Goal: Communication & Community: Ask a question

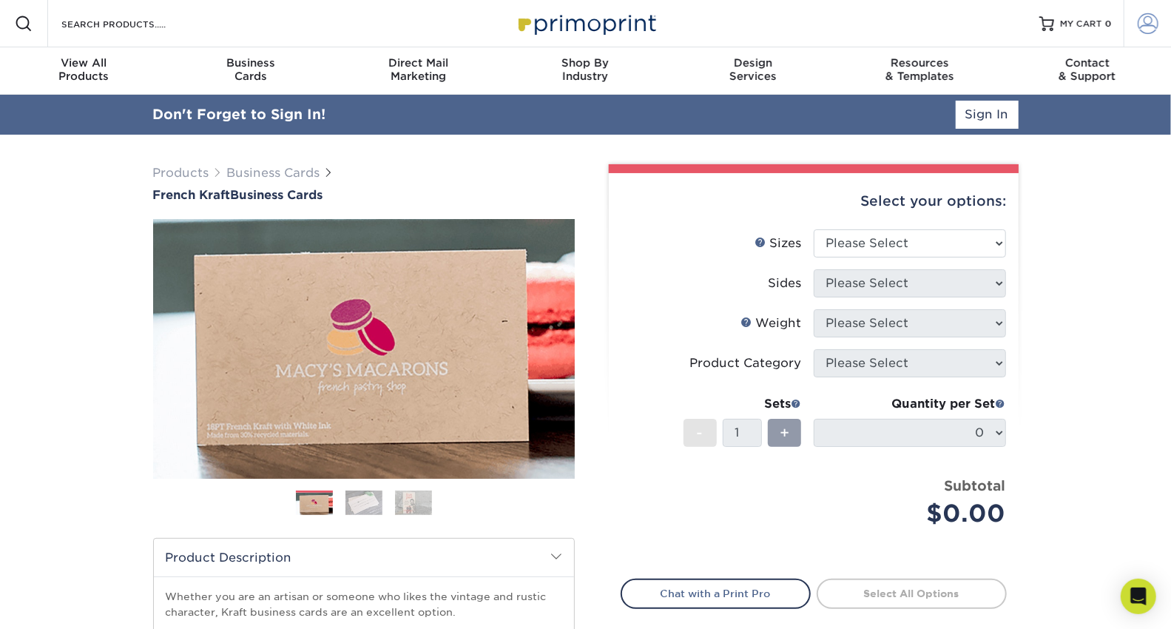
click at [1139, 24] on span at bounding box center [1148, 23] width 21 height 21
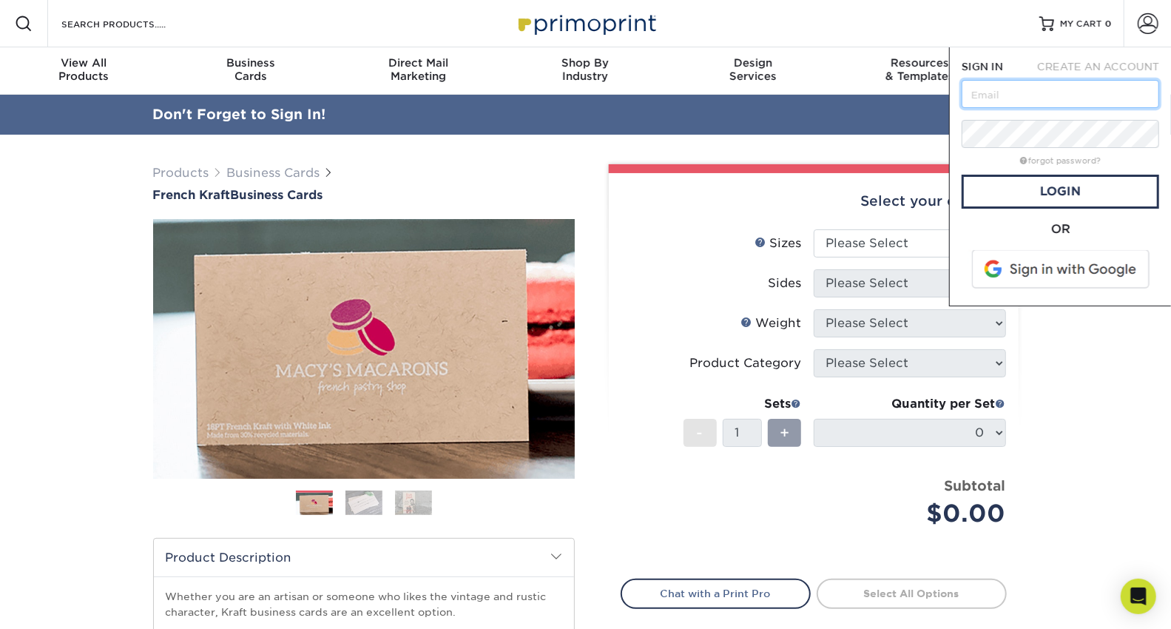
click at [1091, 95] on input "text" at bounding box center [1061, 94] width 198 height 28
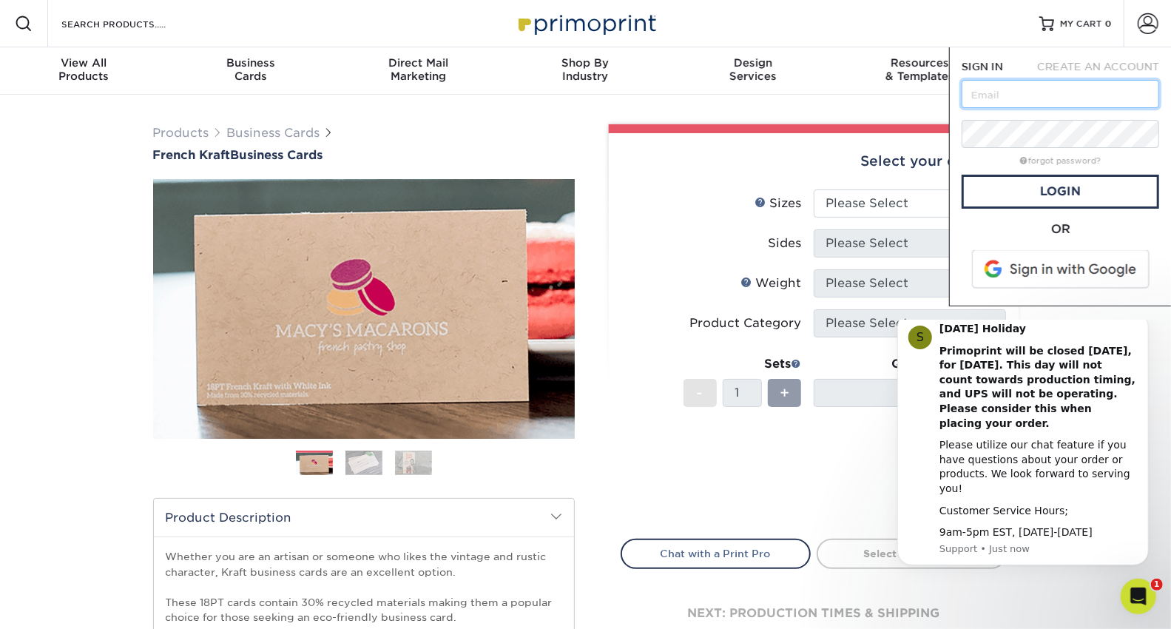
type input "[EMAIL_ADDRESS][DOMAIN_NAME]"
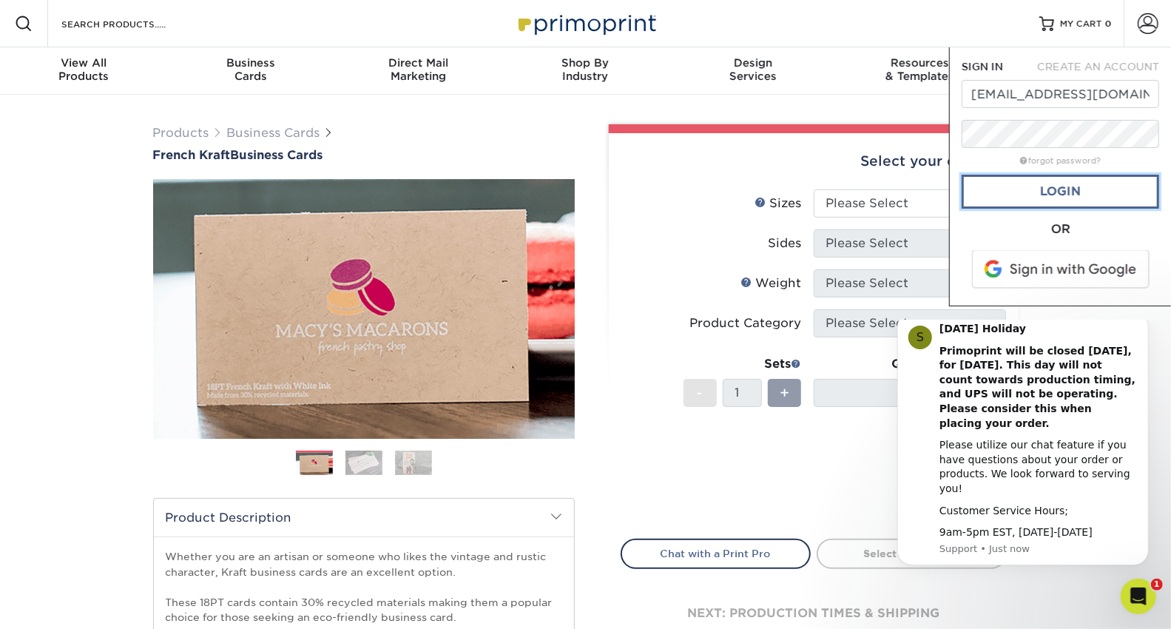
click at [1060, 196] on link "Login" at bounding box center [1061, 192] width 198 height 34
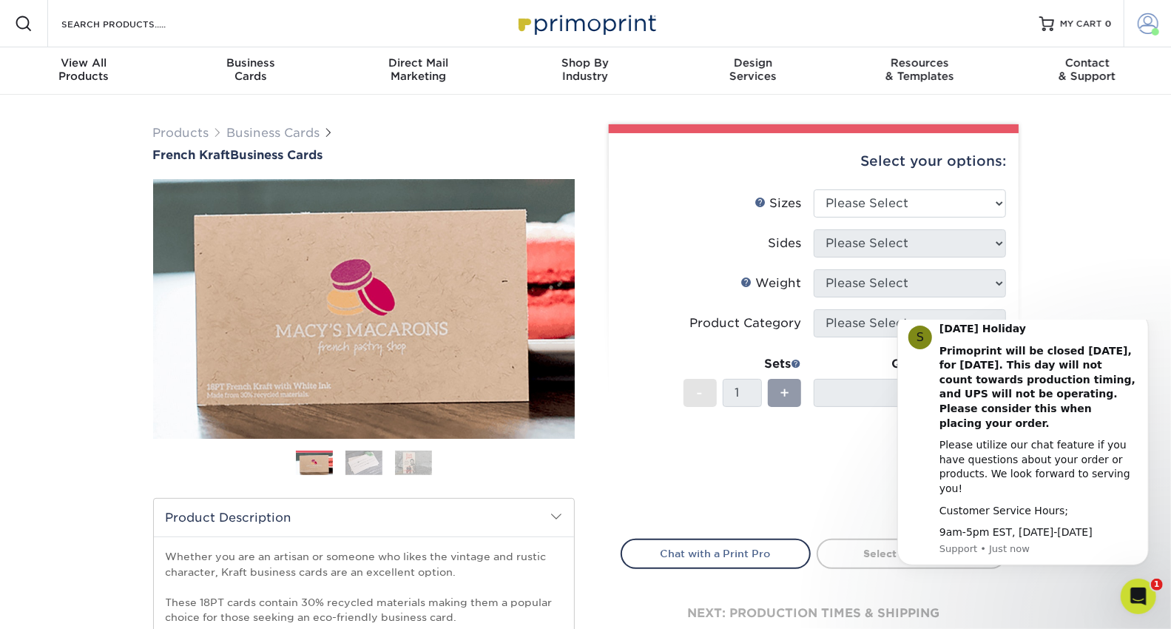
click at [1134, 30] on link "Account" at bounding box center [1147, 23] width 47 height 47
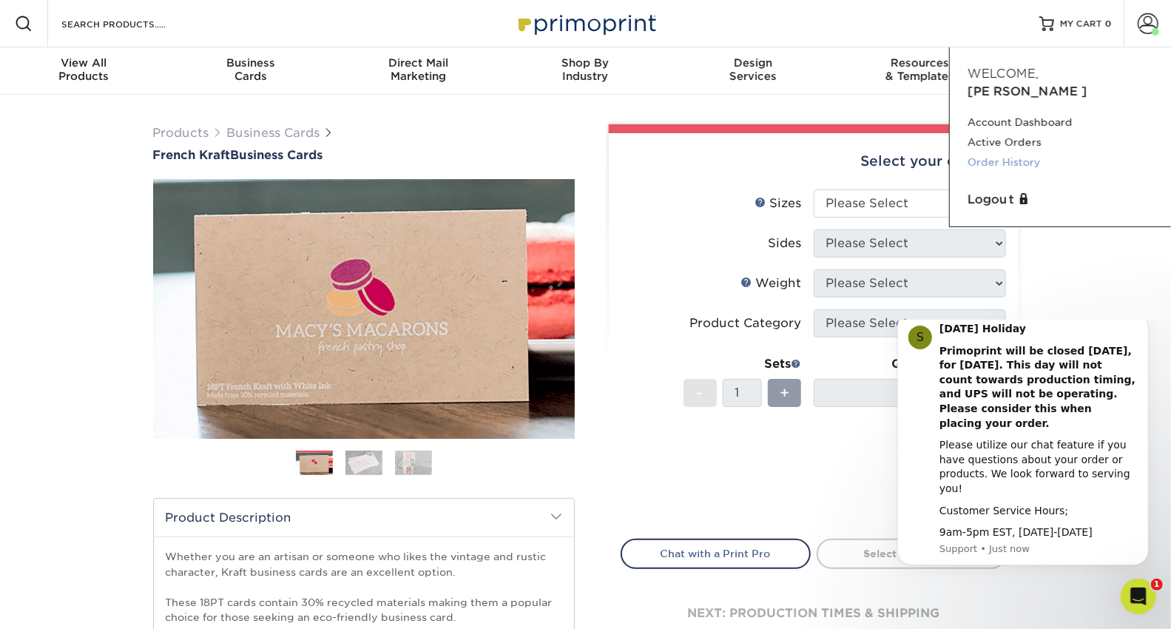
click at [1006, 152] on link "Order History" at bounding box center [1061, 162] width 186 height 20
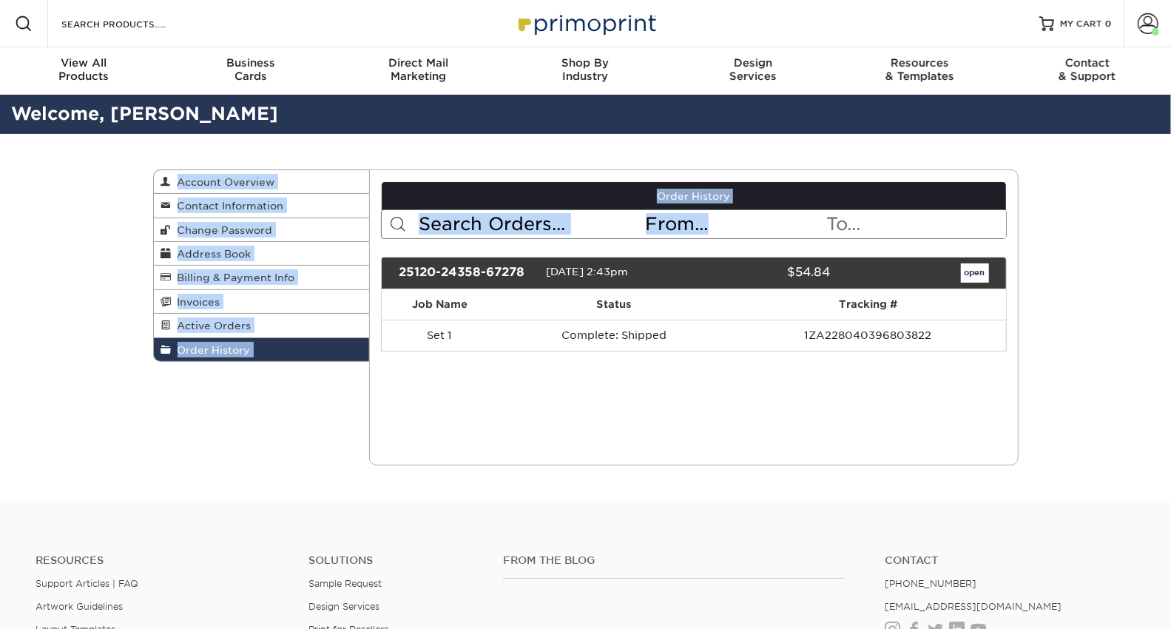
drag, startPoint x: 0, startPoint y: 0, endPoint x: 896, endPoint y: 235, distance: 926.2
click at [896, 235] on div "Order History Account Overview Contact Information Change Password Address Book…" at bounding box center [586, 317] width 888 height 367
click at [730, 406] on div "Current Orders 0 Active 0 Missing Files" at bounding box center [694, 317] width 650 height 296
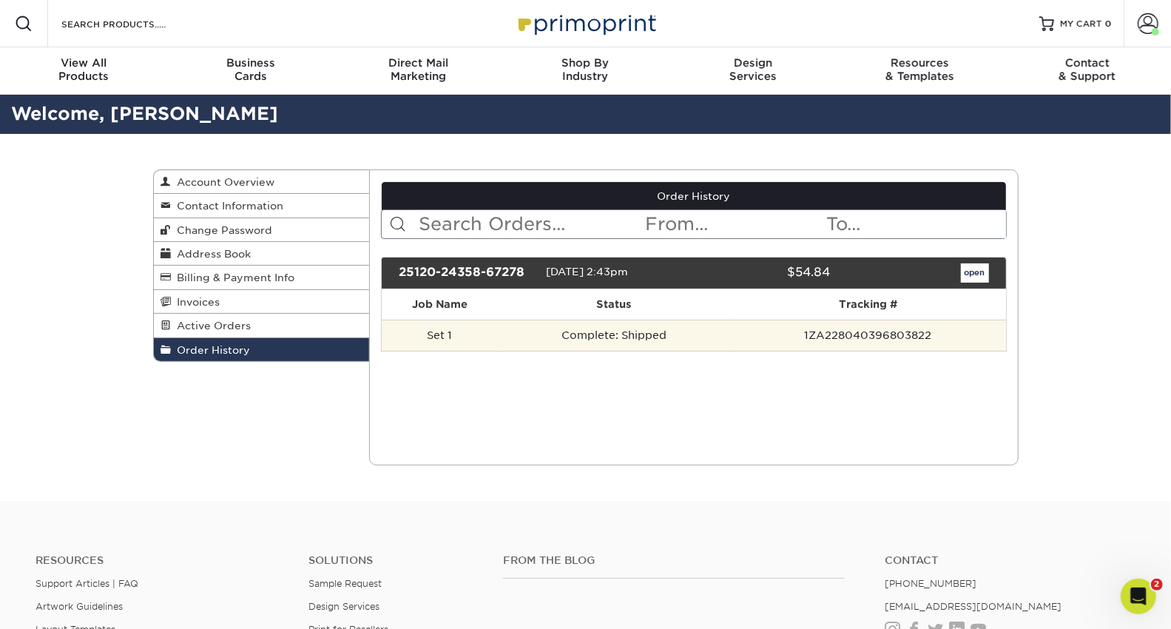
click at [576, 334] on td "Complete: Shipped" at bounding box center [614, 335] width 232 height 31
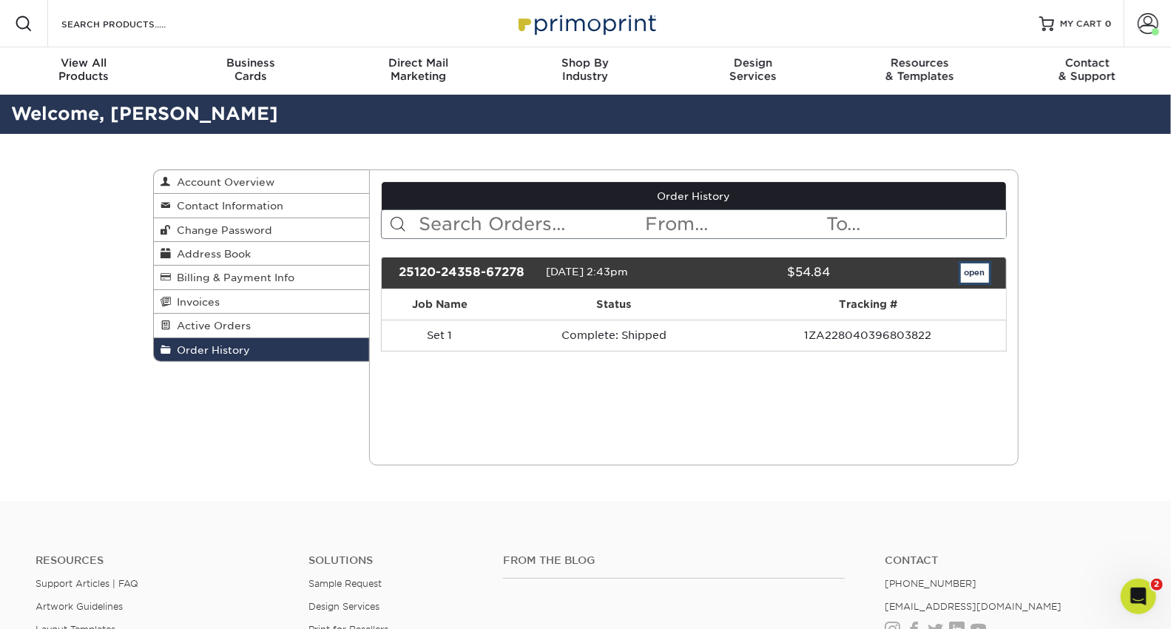
click at [976, 275] on link "open" at bounding box center [975, 272] width 28 height 19
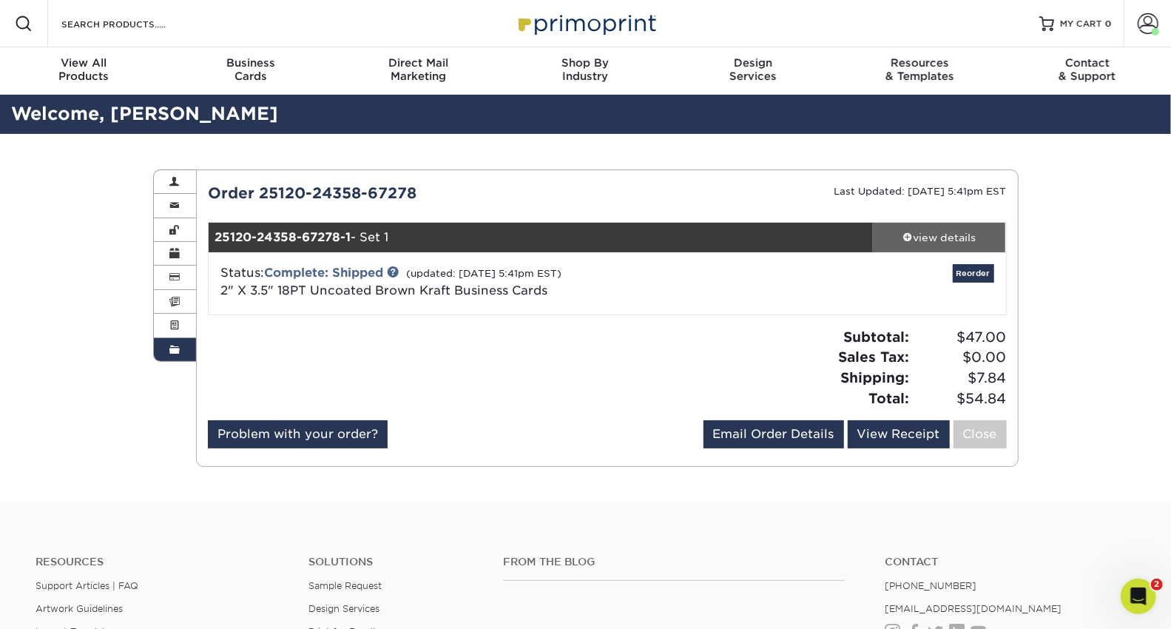
click at [944, 223] on link "view details" at bounding box center [939, 238] width 133 height 30
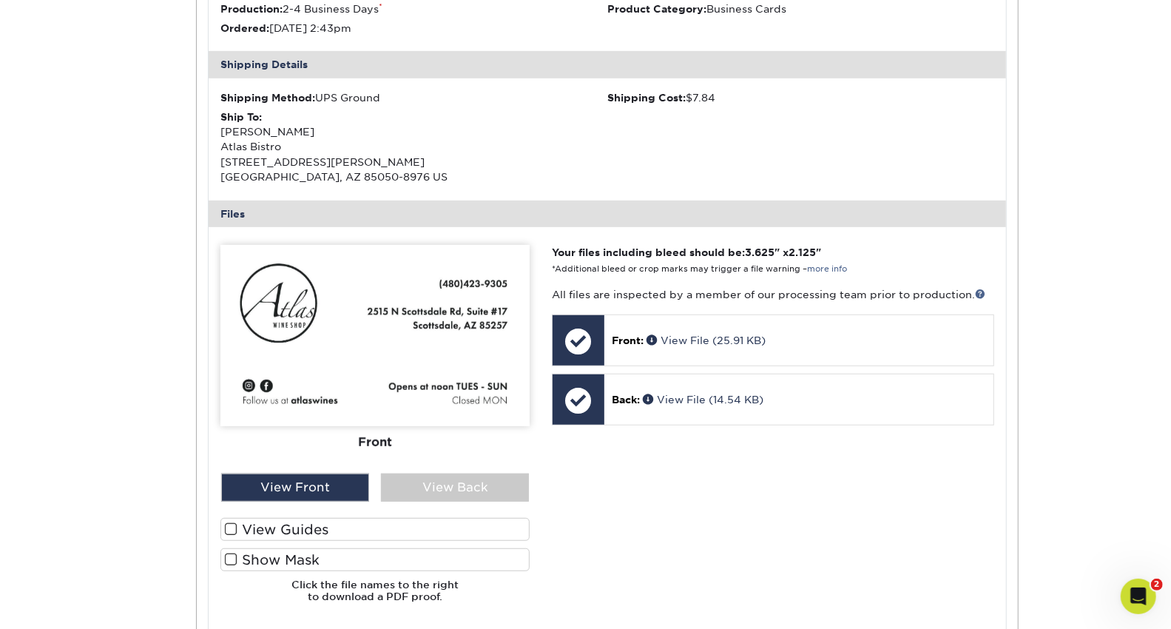
scroll to position [405, 0]
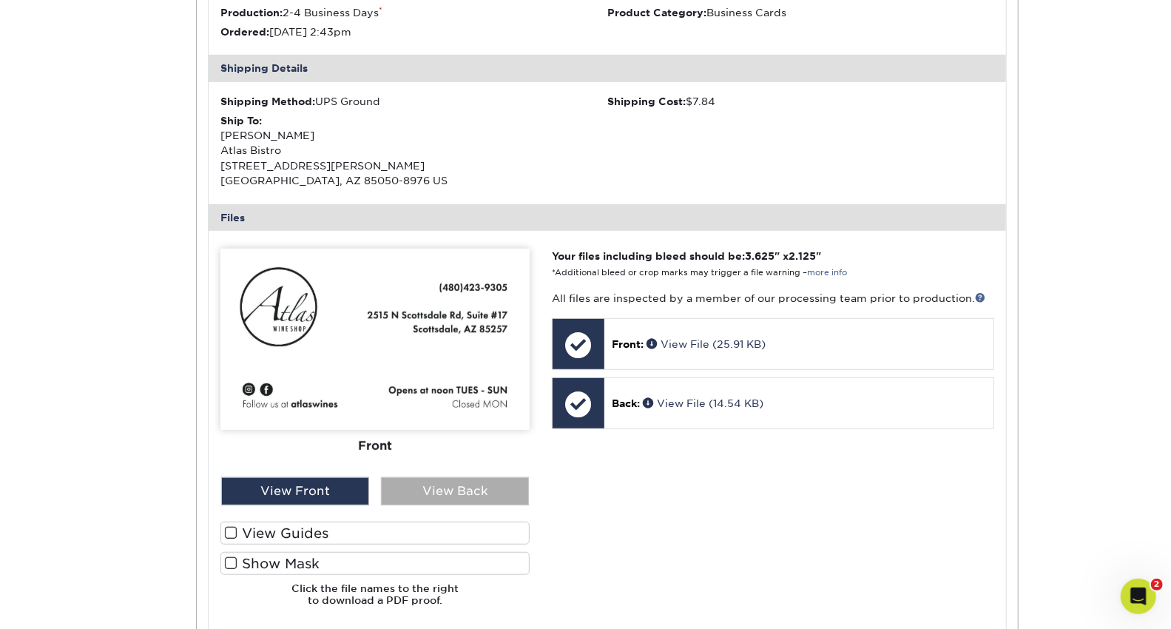
click at [441, 486] on div "View Back" at bounding box center [455, 491] width 148 height 28
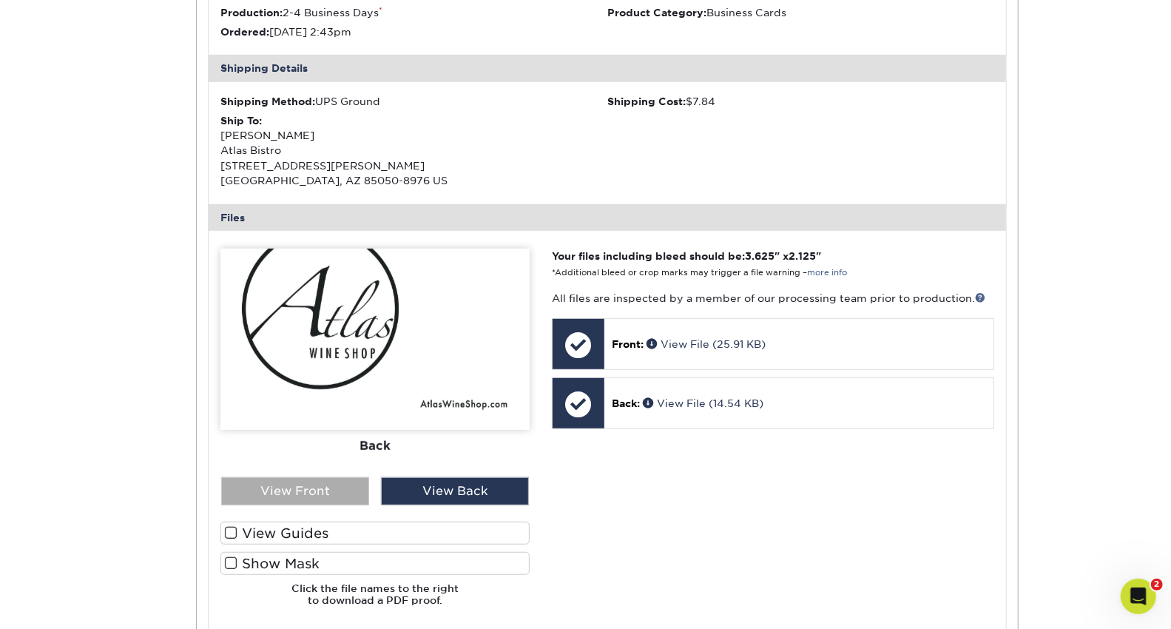
click at [312, 489] on div "View Front" at bounding box center [295, 491] width 148 height 28
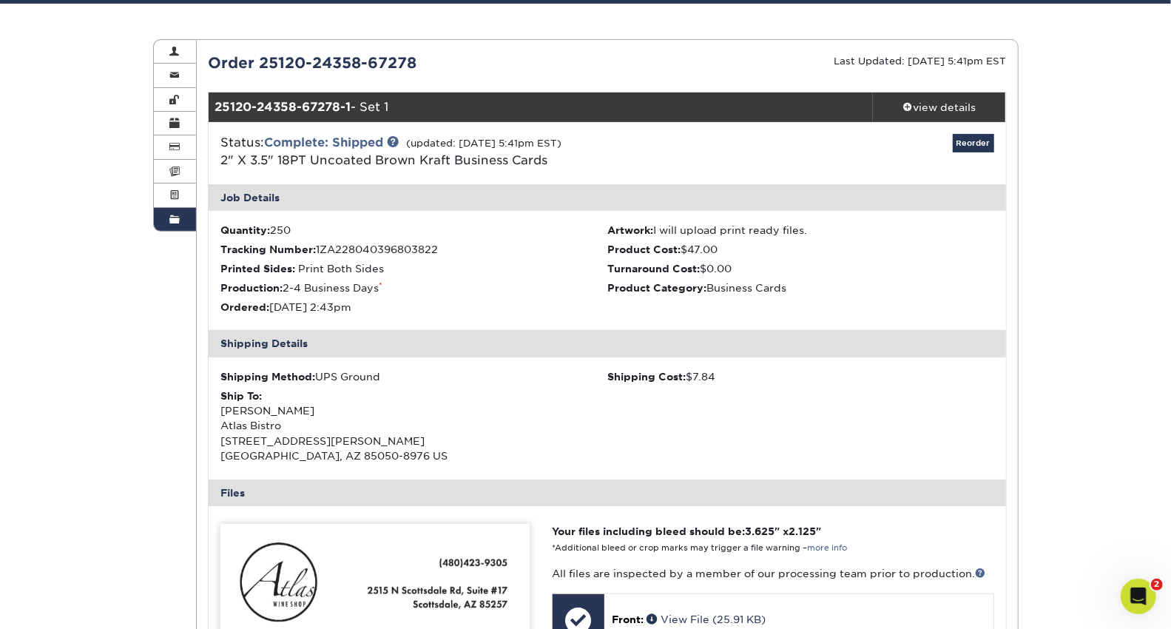
scroll to position [0, 0]
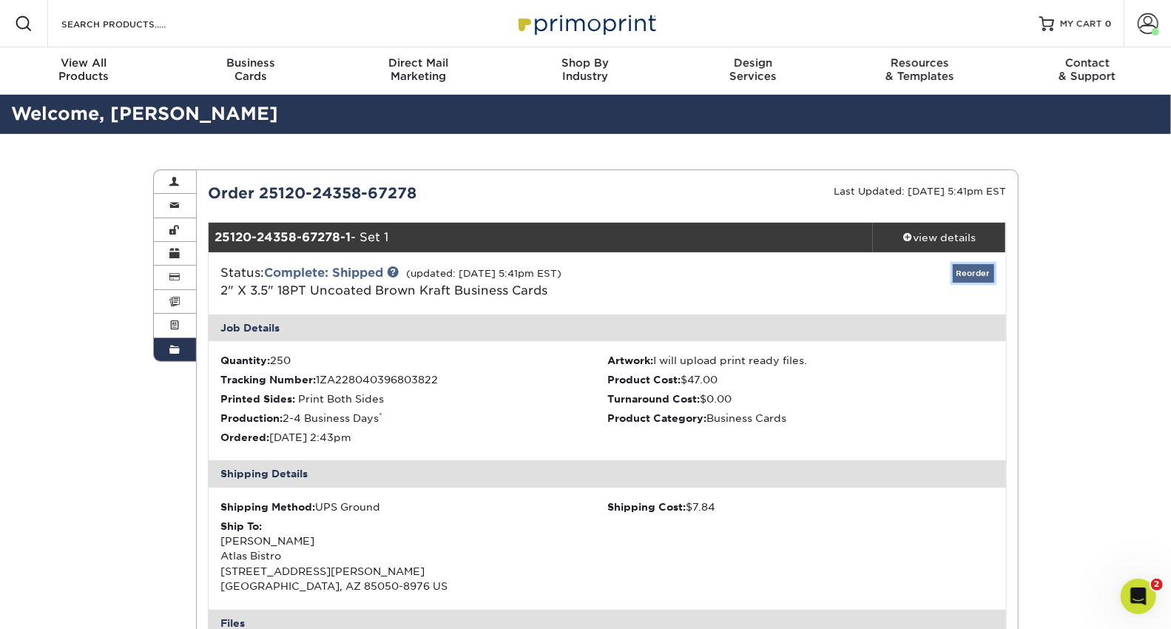
click at [971, 272] on link "Reorder" at bounding box center [973, 273] width 41 height 18
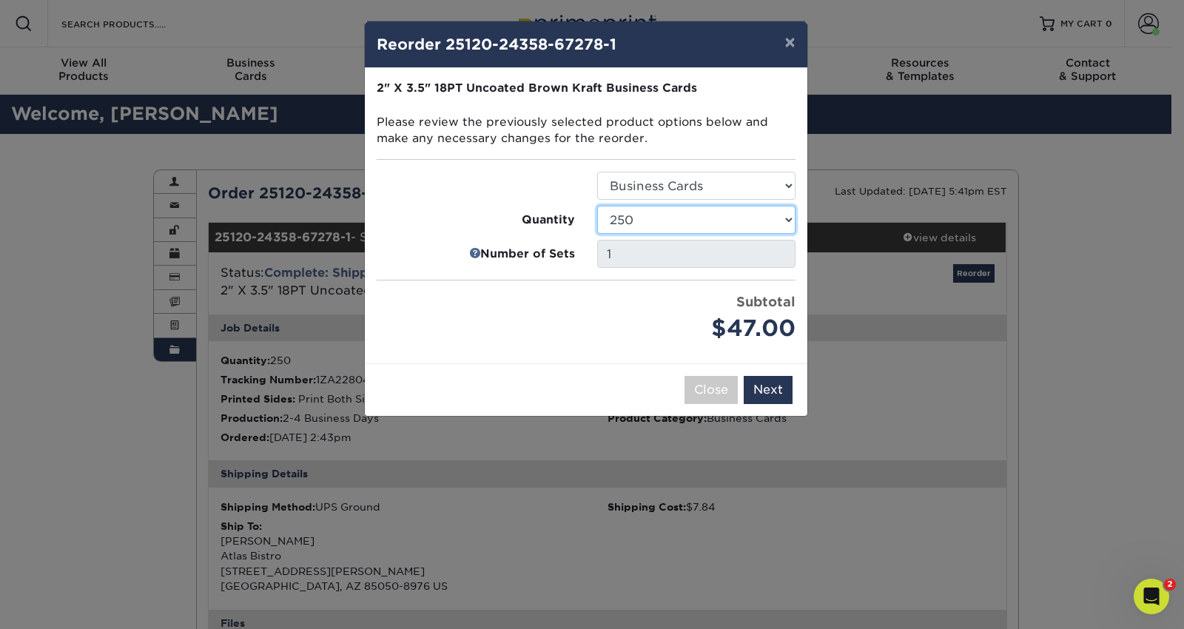
click at [752, 212] on select "100 250 500 1000" at bounding box center [696, 220] width 198 height 28
click at [597, 206] on select "100 250 500 1000" at bounding box center [696, 220] width 198 height 28
click at [741, 275] on ul "Select Option Business Cards Quantity 100 250 500 1000 Number of Sets" at bounding box center [586, 259] width 419 height 174
click at [764, 226] on select "100 250 500 1000" at bounding box center [696, 220] width 198 height 28
click at [597, 206] on select "100 250 500 1000" at bounding box center [696, 220] width 198 height 28
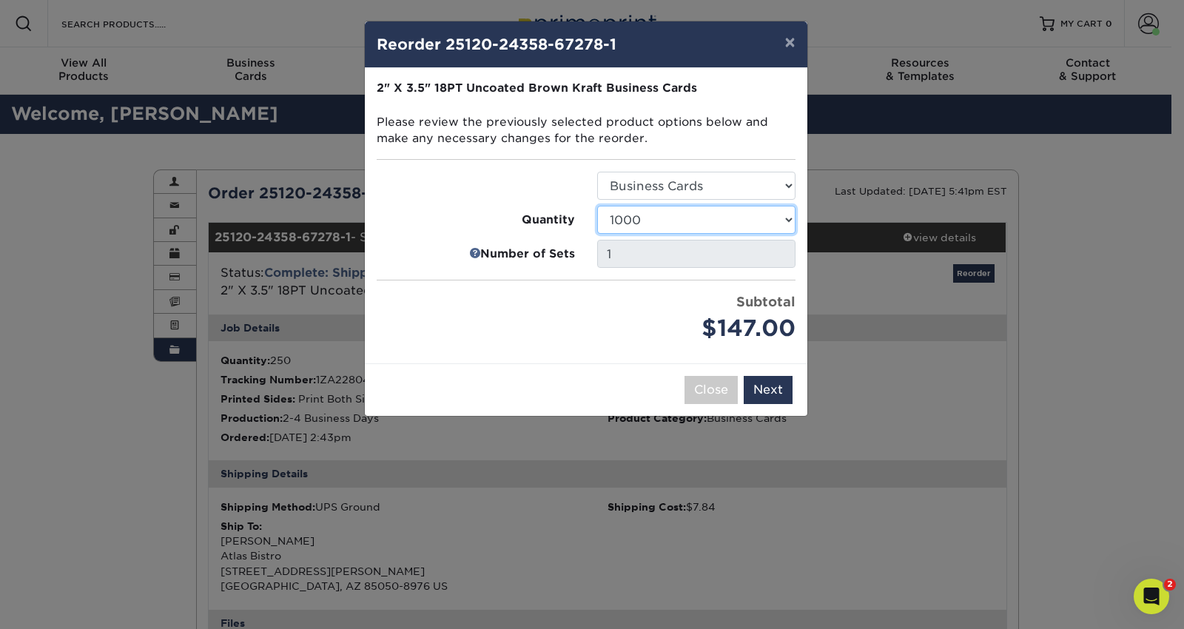
click at [770, 210] on select "100 250 500 1000" at bounding box center [696, 220] width 198 height 28
select select "f593fda3-2d5c-4b9e-9c2c-6197b899ae74"
click at [597, 206] on select "100 250 500 1000" at bounding box center [696, 220] width 198 height 28
click at [767, 381] on button "Next" at bounding box center [768, 390] width 49 height 28
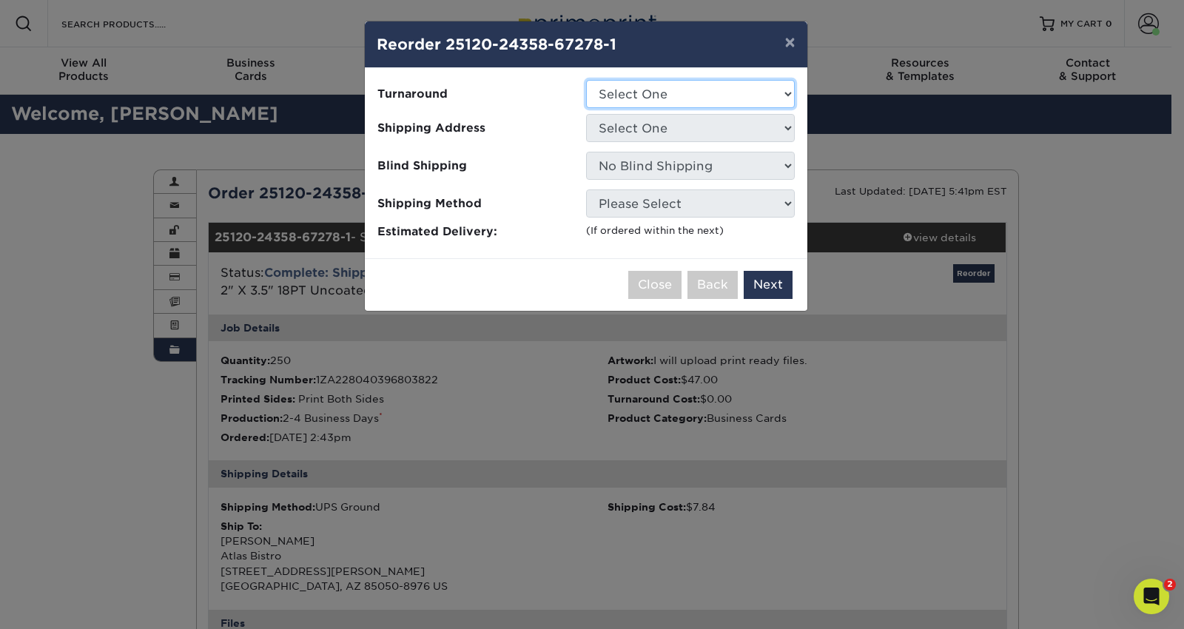
click at [777, 85] on select "Select One 2-4 Business Days" at bounding box center [690, 94] width 209 height 28
select select "664e0fbc-ad01-41b0-8fc7-cf76a8e90638"
click at [586, 80] on select "Select One 2-4 Business Days" at bounding box center [690, 94] width 209 height 28
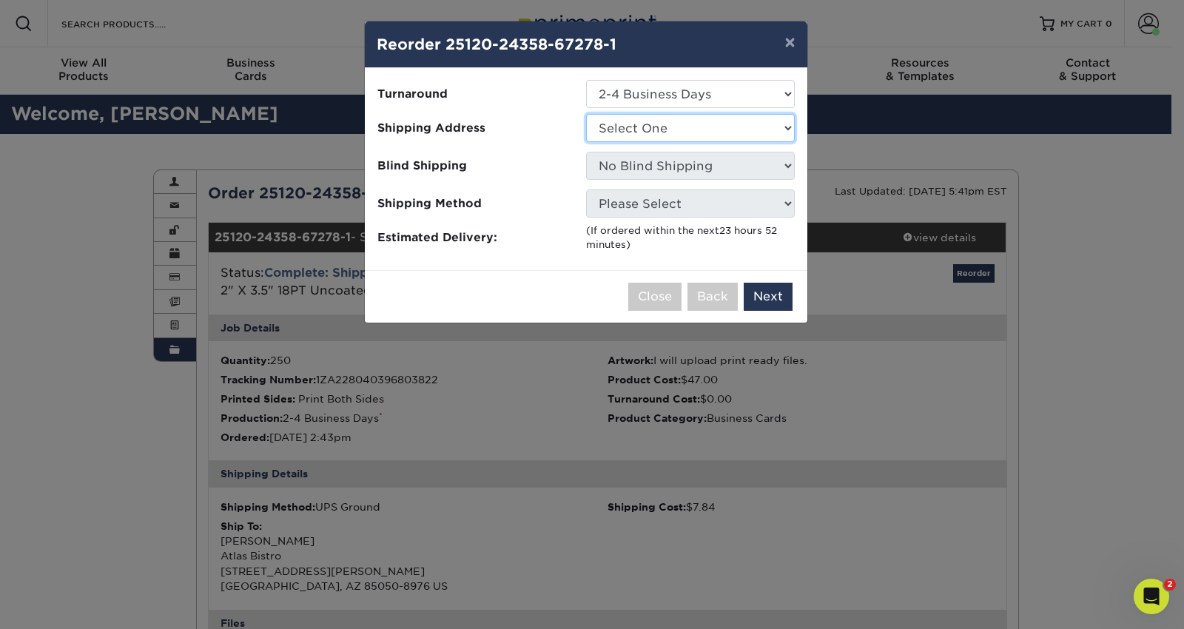
click at [760, 138] on select "Select One Mr" at bounding box center [690, 128] width 209 height 28
select select "278033"
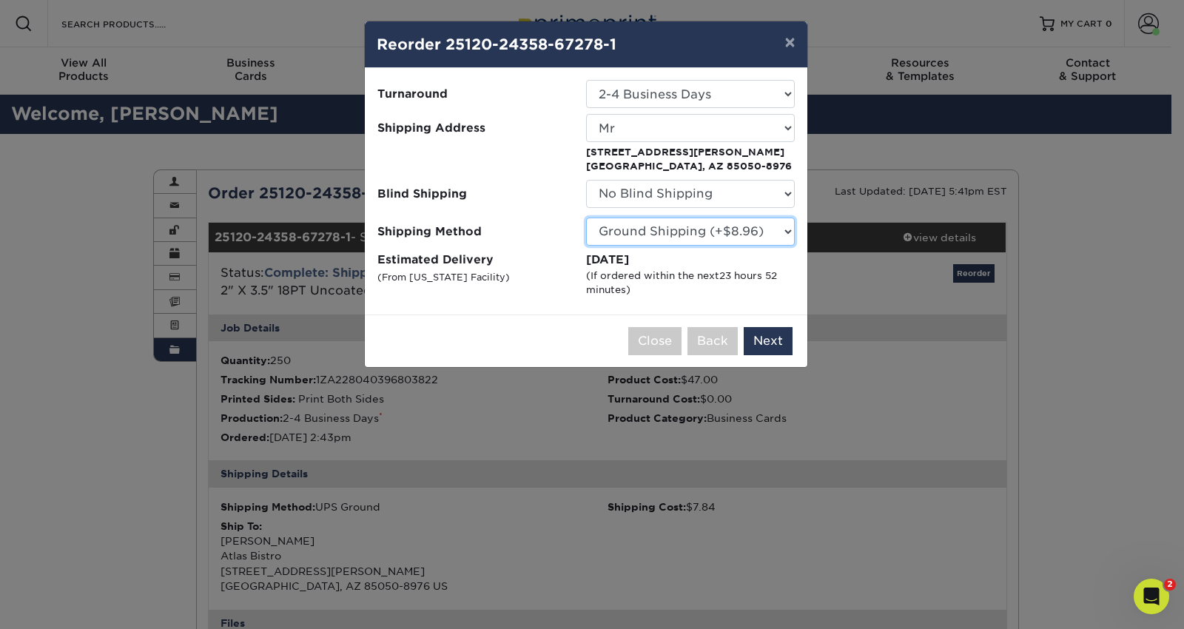
click at [786, 229] on select "Please Select Ground Shipping (+$8.96) 3 Day Shipping Service (+$20.04) 2 Day A…" at bounding box center [690, 232] width 209 height 28
click at [772, 333] on button "Next" at bounding box center [768, 341] width 49 height 28
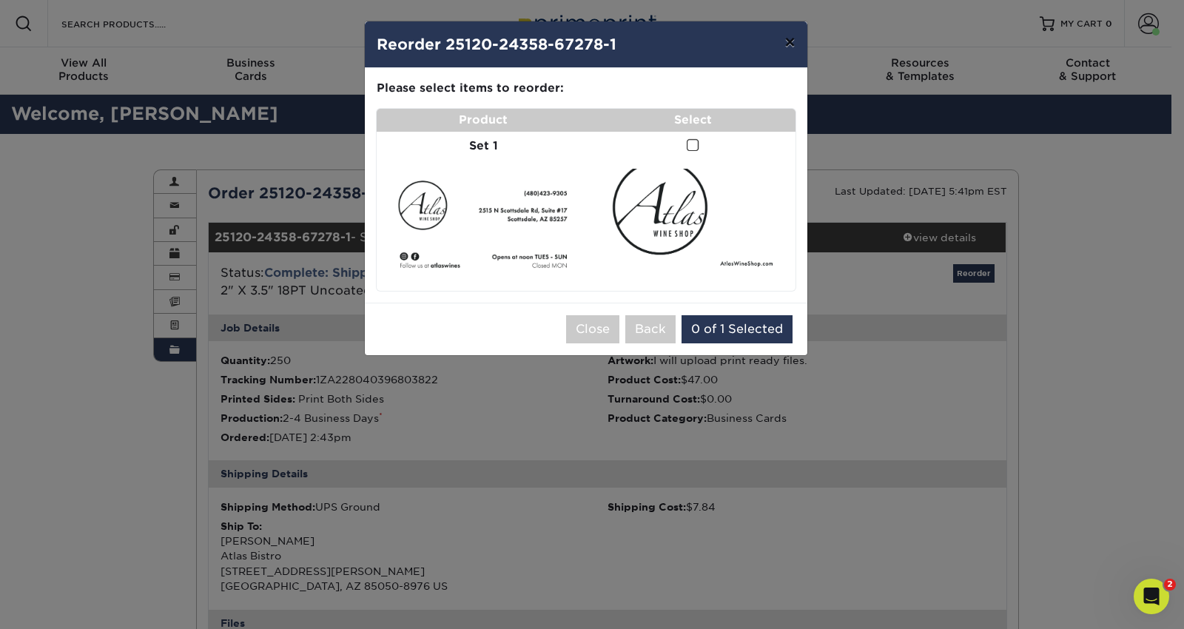
click at [787, 38] on button "×" at bounding box center [789, 41] width 34 height 41
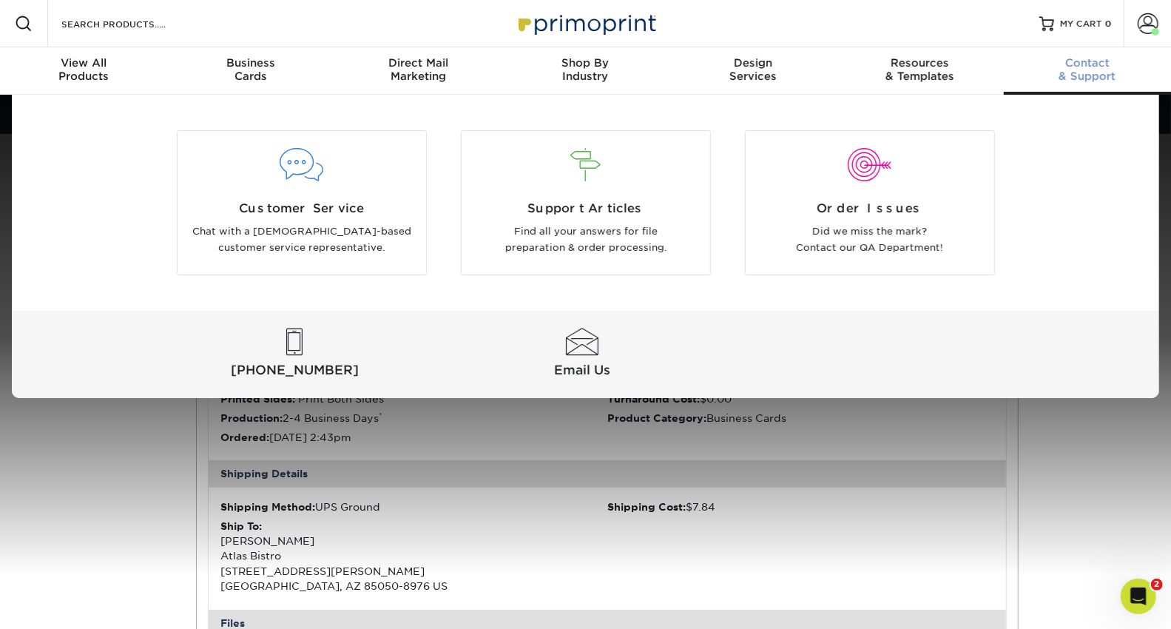
click at [1088, 67] on span "Contact" at bounding box center [1087, 62] width 167 height 13
click at [360, 219] on div "Customer Service Chat with a US-based customer service representative." at bounding box center [302, 228] width 249 height 57
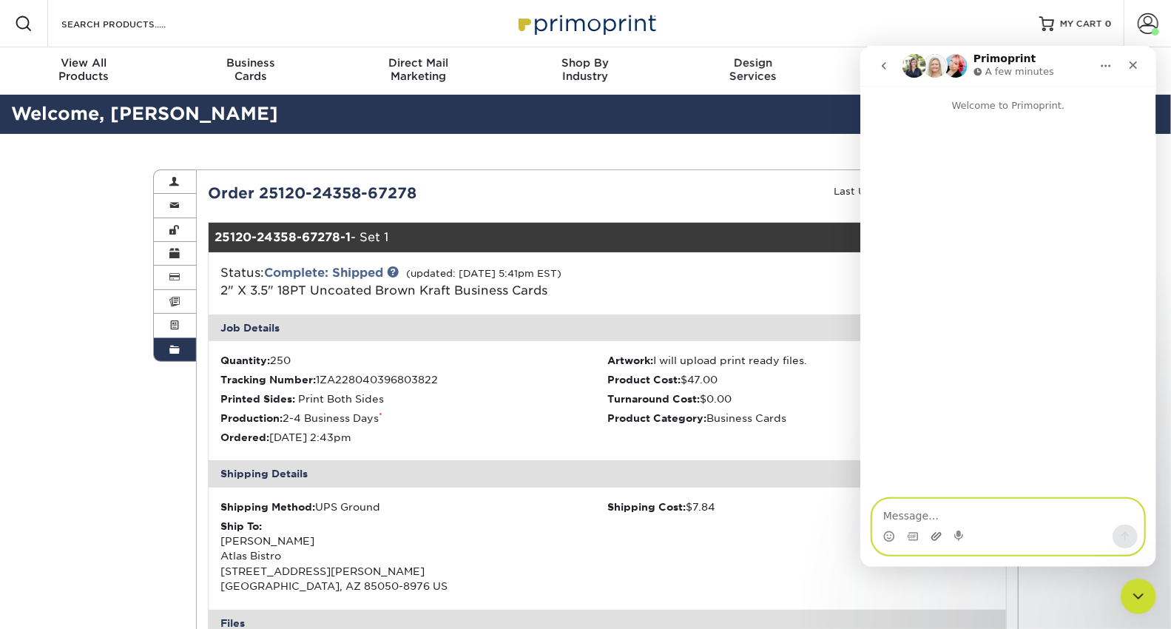
click at [937, 538] on icon "Upload attachment" at bounding box center [936, 536] width 12 height 12
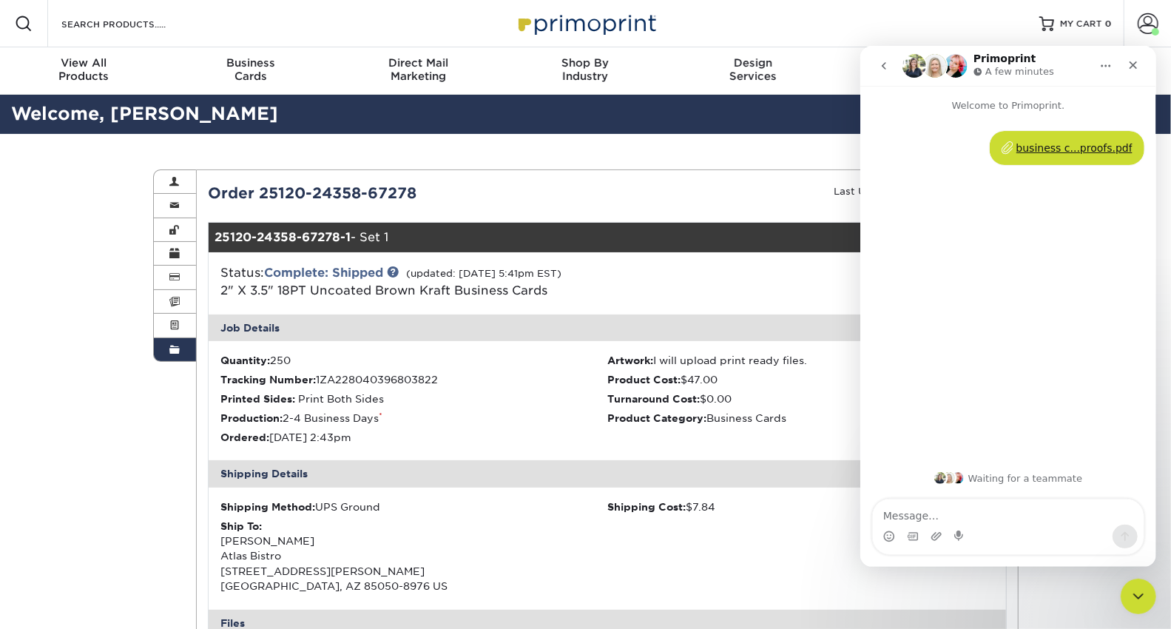
click at [982, 516] on textarea "Message…" at bounding box center [1007, 511] width 271 height 25
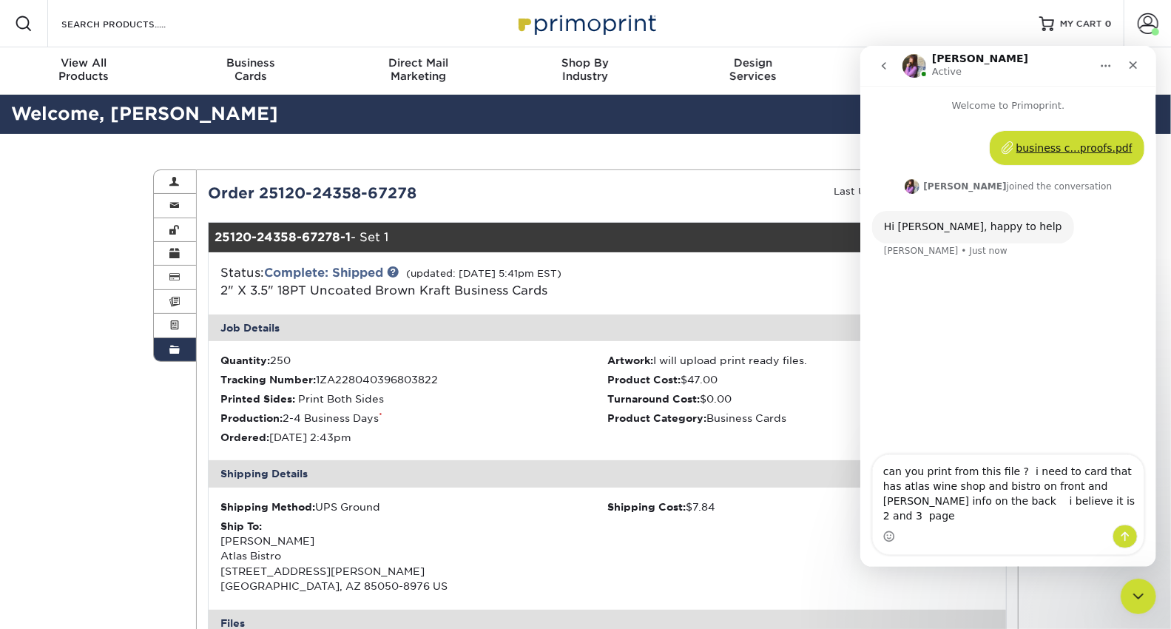
type textarea "can you print from this file ? i need to card that has atlas wine shop and bist…"
click at [1131, 536] on icon "Send a message…" at bounding box center [1125, 536] width 12 height 12
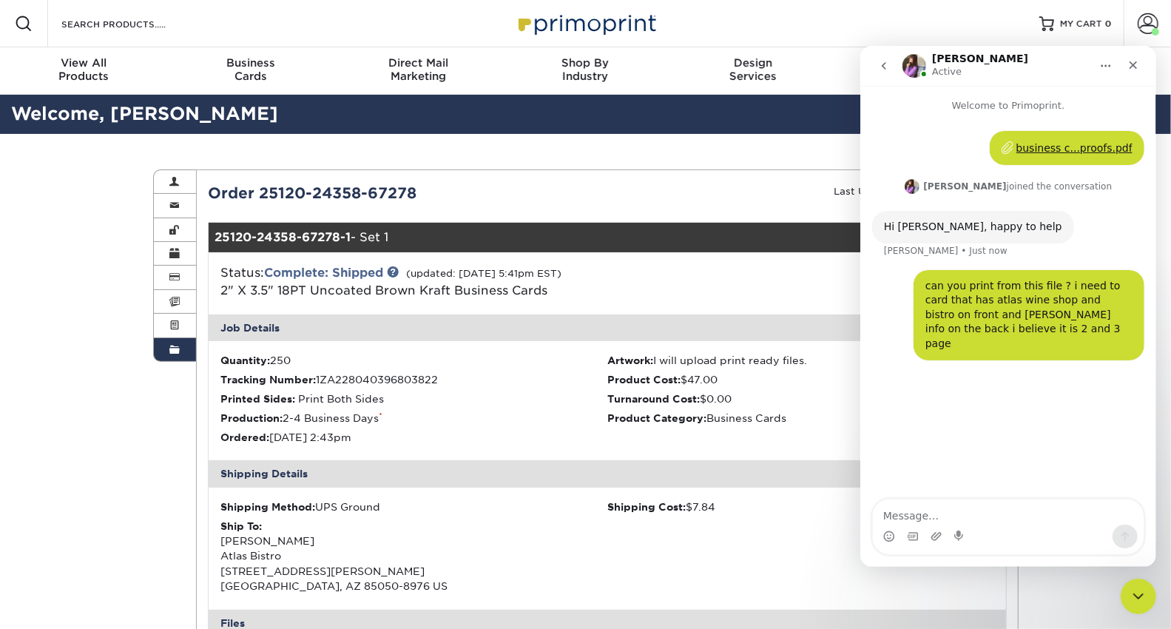
drag, startPoint x: 424, startPoint y: 183, endPoint x: 204, endPoint y: 201, distance: 220.4
click at [204, 201] on div "Order 25120-24358-67278" at bounding box center [402, 193] width 411 height 22
copy div "Order 25120-24358-67278"
click at [976, 508] on textarea "Message…" at bounding box center [1007, 511] width 271 height 25
paste textarea "Order 25120-24358-67278"
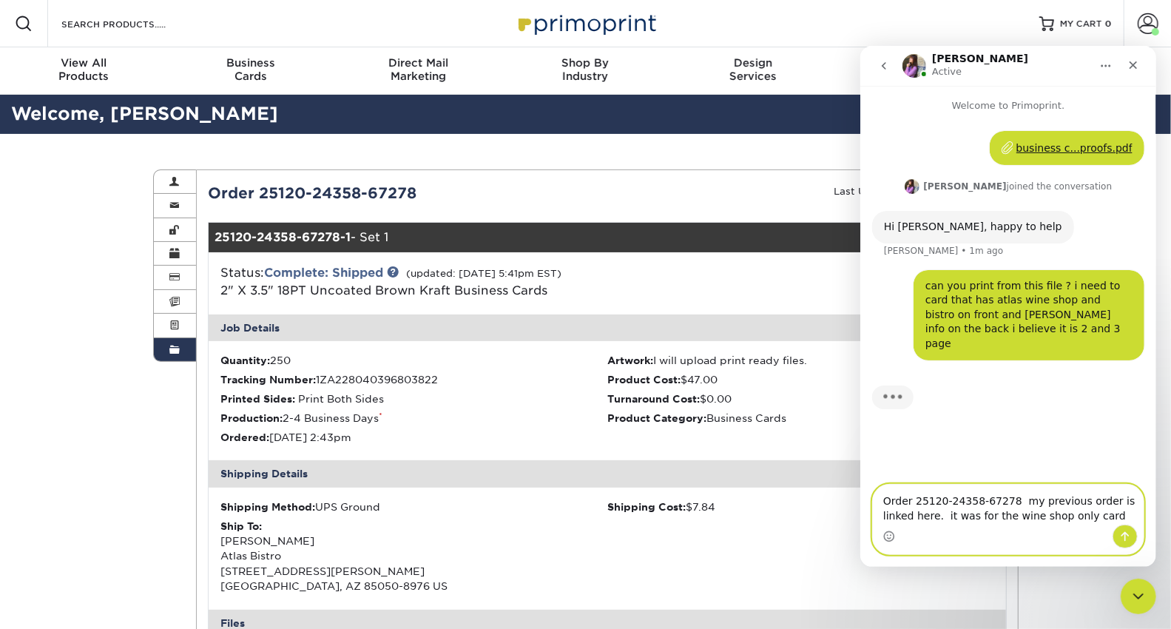
type textarea "Order 25120-24358-67278 my previous order is linked here. it was for the wine s…"
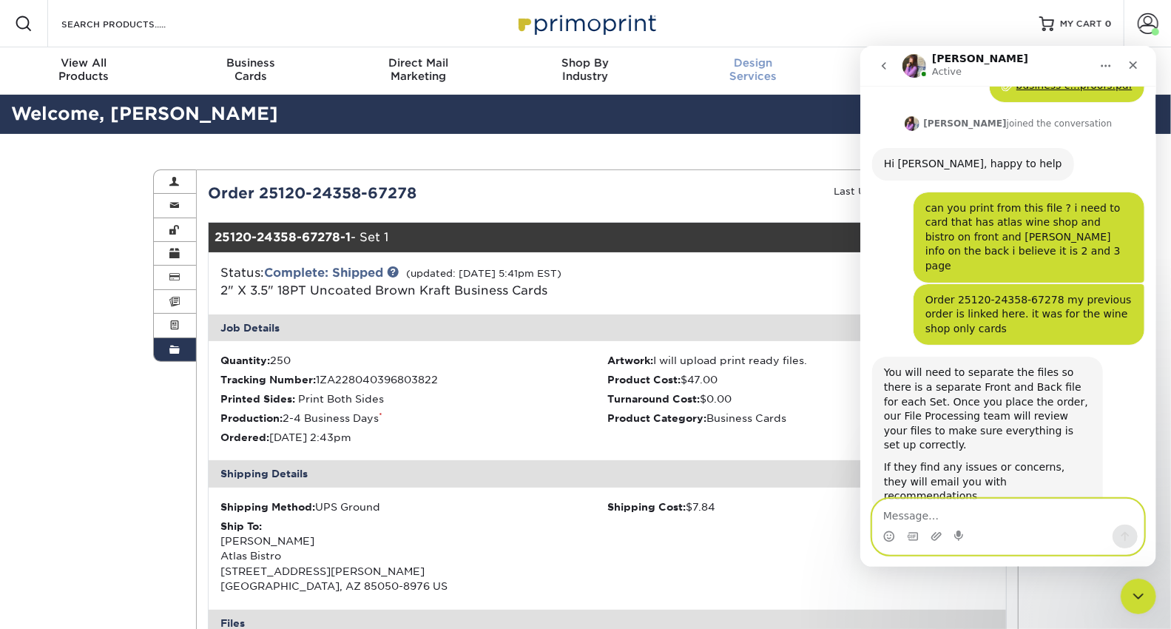
scroll to position [120, 0]
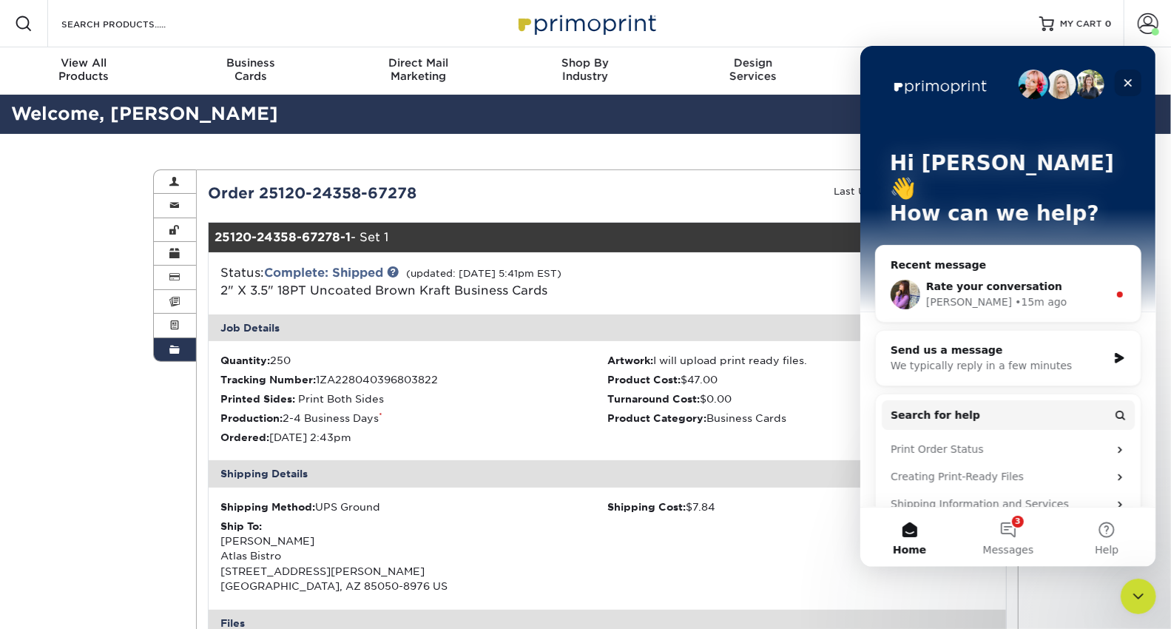
click at [1125, 81] on icon "Close" at bounding box center [1128, 82] width 12 height 12
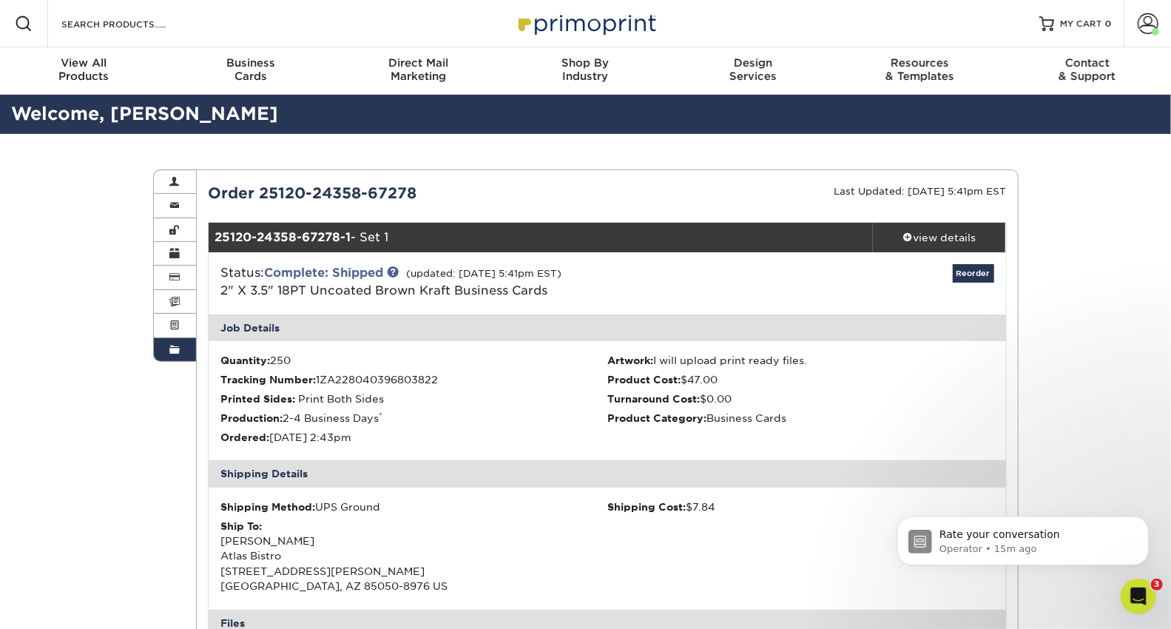
scroll to position [0, 0]
